Goal: Use online tool/utility: Utilize a website feature to perform a specific function

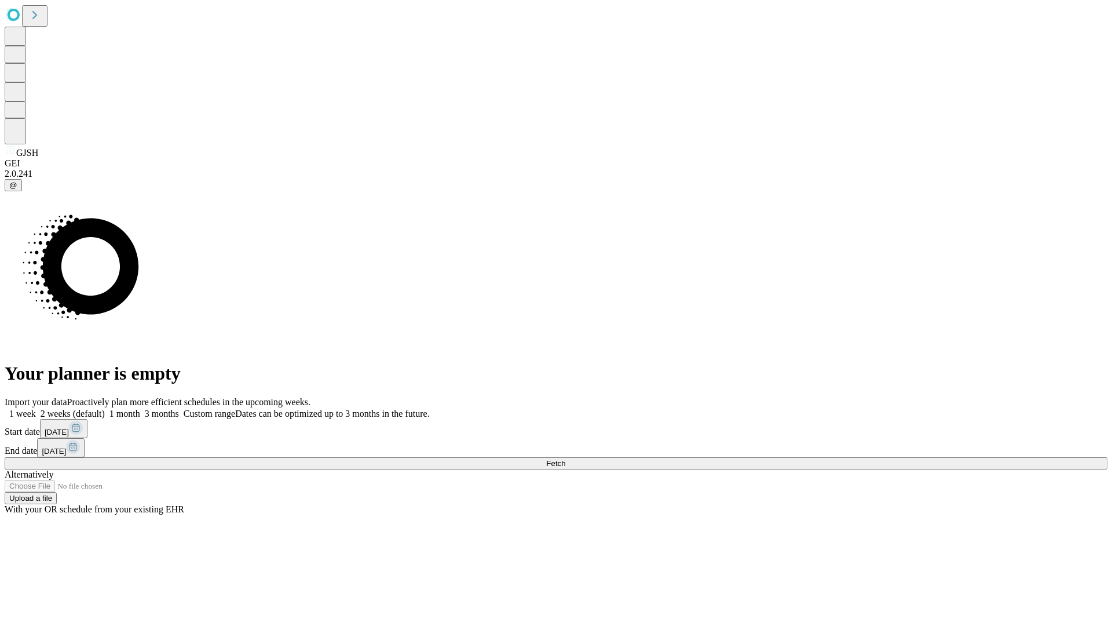
click at [565, 459] on span "Fetch" at bounding box center [555, 463] width 19 height 9
